Goal: Task Accomplishment & Management: Manage account settings

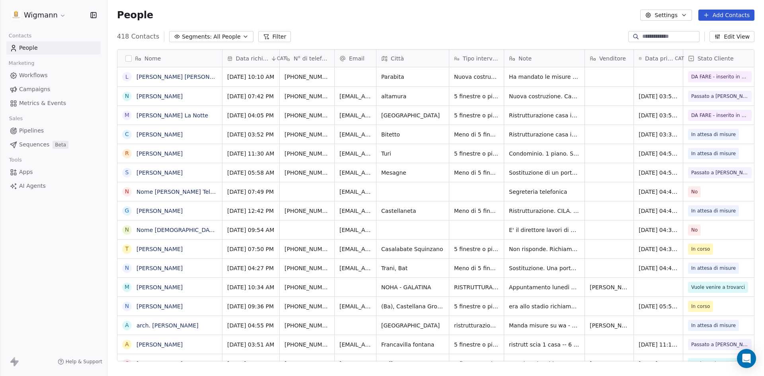
scroll to position [325, 651]
click at [300, 211] on span "[PHONE_NUMBER]" at bounding box center [310, 211] width 51 height 8
drag, startPoint x: 296, startPoint y: 210, endPoint x: 332, endPoint y: 210, distance: 36.2
click at [332, 210] on input "**********" at bounding box center [313, 211] width 63 height 16
click at [522, 213] on html "Wigmann Contacts People Marketing Workflows Campaigns Metrics & Events Sales Pi…" at bounding box center [382, 188] width 764 height 376
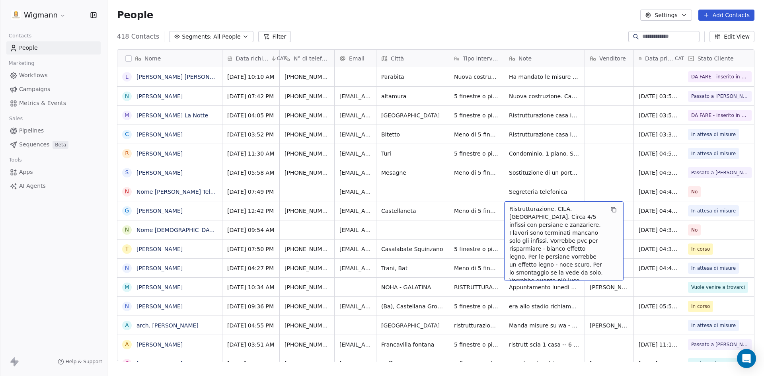
drag, startPoint x: 510, startPoint y: 208, endPoint x: 616, endPoint y: 289, distance: 132.7
click at [611, 210] on icon "grid" at bounding box center [614, 210] width 6 height 6
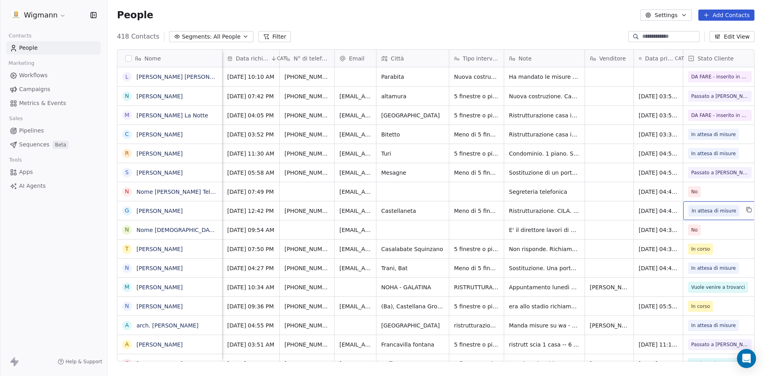
scroll to position [0, 9]
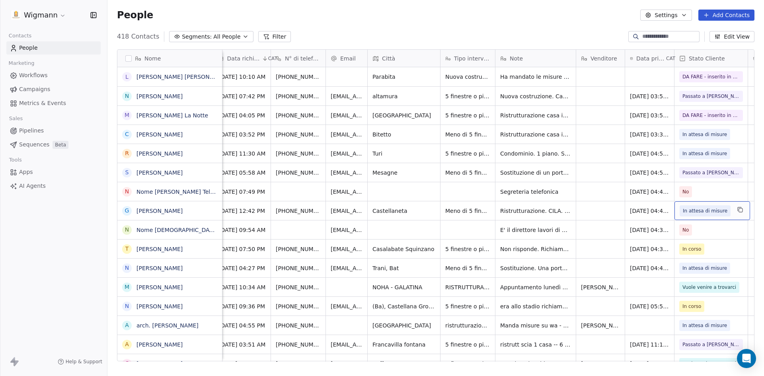
click at [697, 211] on span "In attesa di misure" at bounding box center [705, 211] width 45 height 8
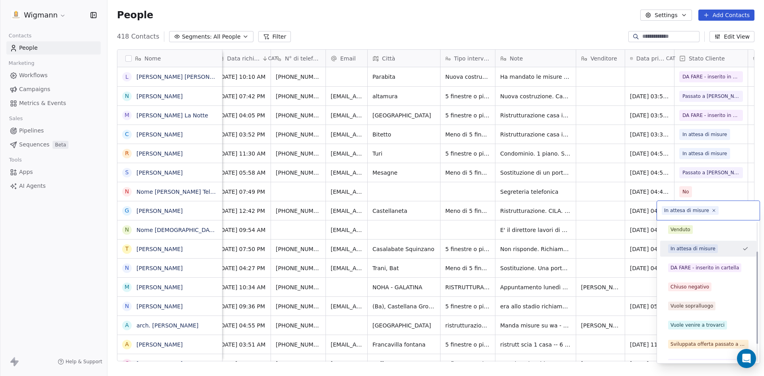
scroll to position [70, 0]
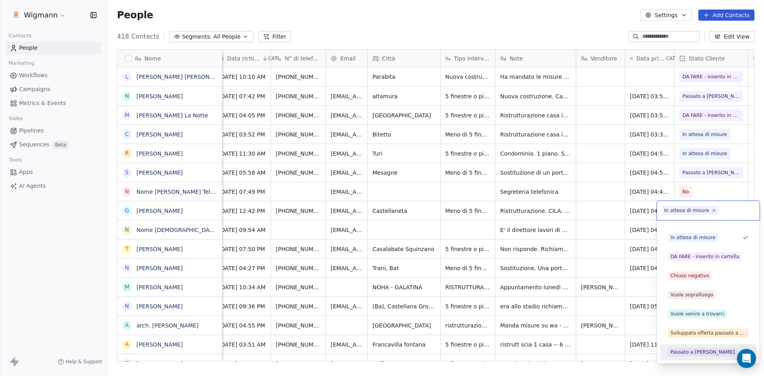
click at [690, 352] on div "Passato a [PERSON_NAME]" at bounding box center [703, 352] width 64 height 7
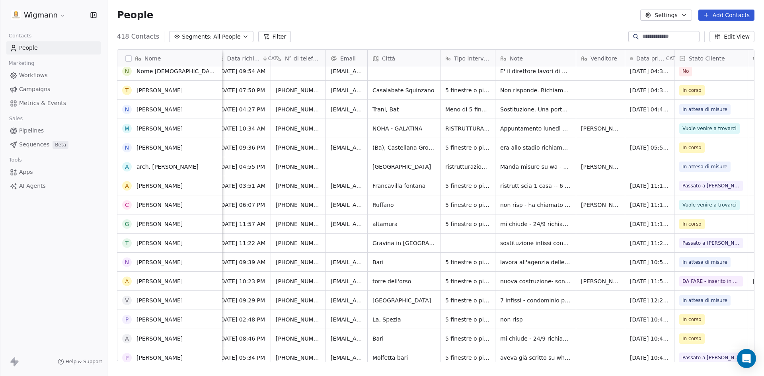
scroll to position [159, 0]
